Goal: Task Accomplishment & Management: Manage account settings

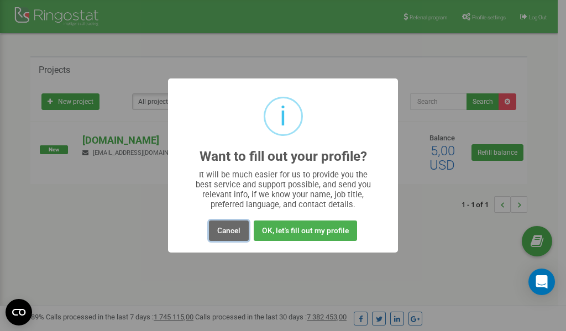
click at [228, 230] on button "Cancel" at bounding box center [229, 230] width 40 height 20
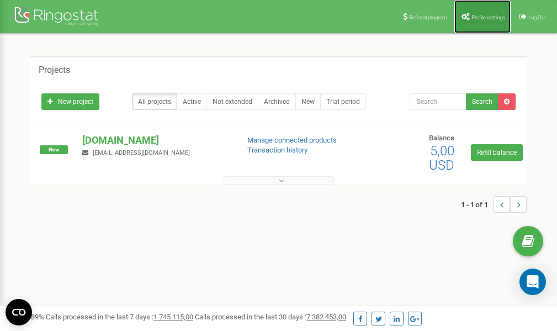
click at [467, 16] on icon at bounding box center [466, 17] width 8 height 8
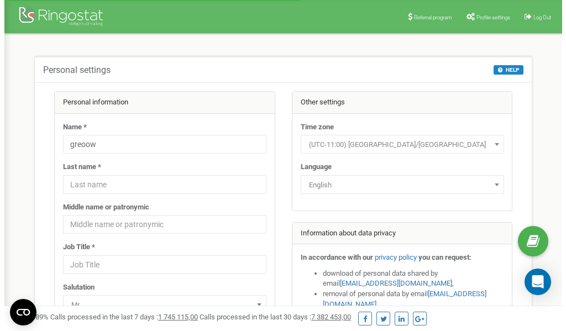
scroll to position [55, 0]
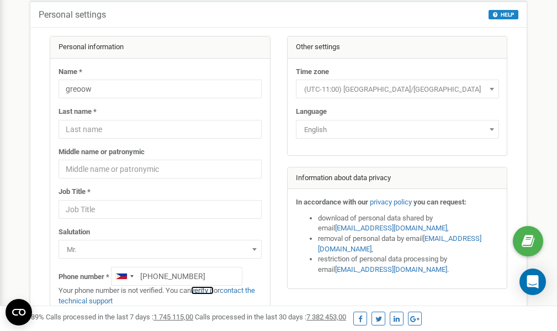
click at [209, 292] on link "verify it" at bounding box center [202, 290] width 23 height 8
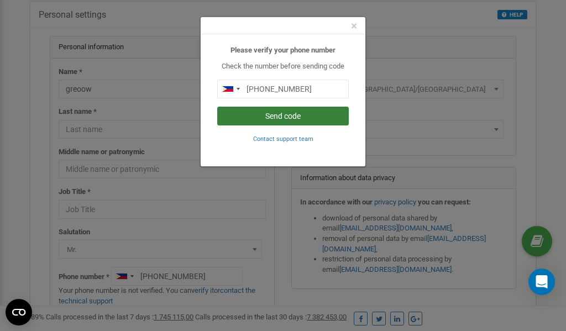
click at [280, 115] on button "Send code" at bounding box center [282, 116] width 131 height 19
